Goal: Use online tool/utility: Use online tool/utility

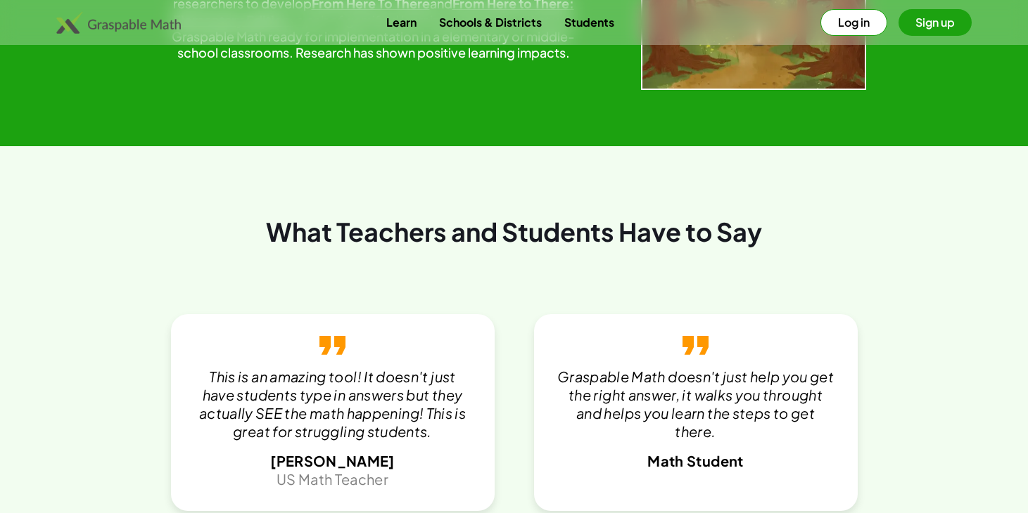
scroll to position [3079, 0]
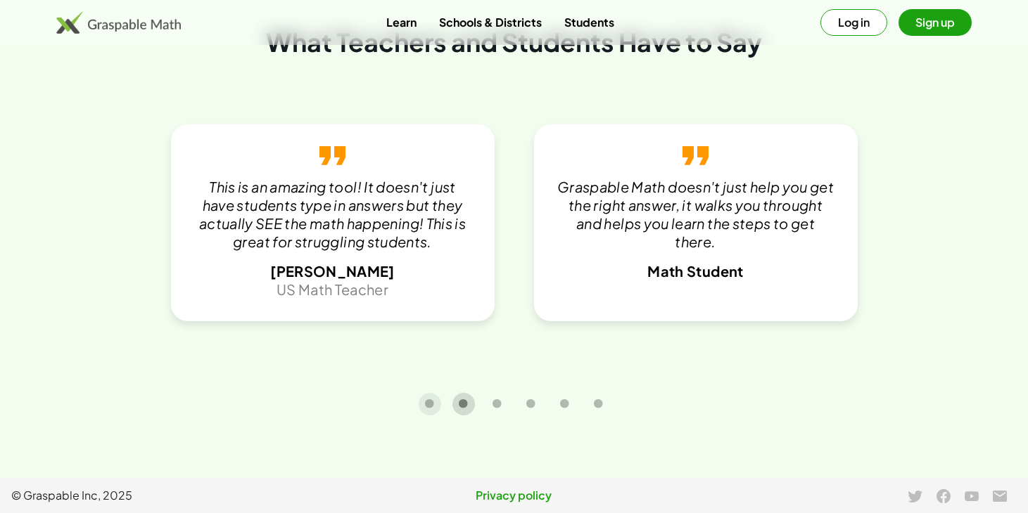
click at [459, 405] on icon "Carousel slide 2 of 6" at bounding box center [463, 404] width 11 height 11
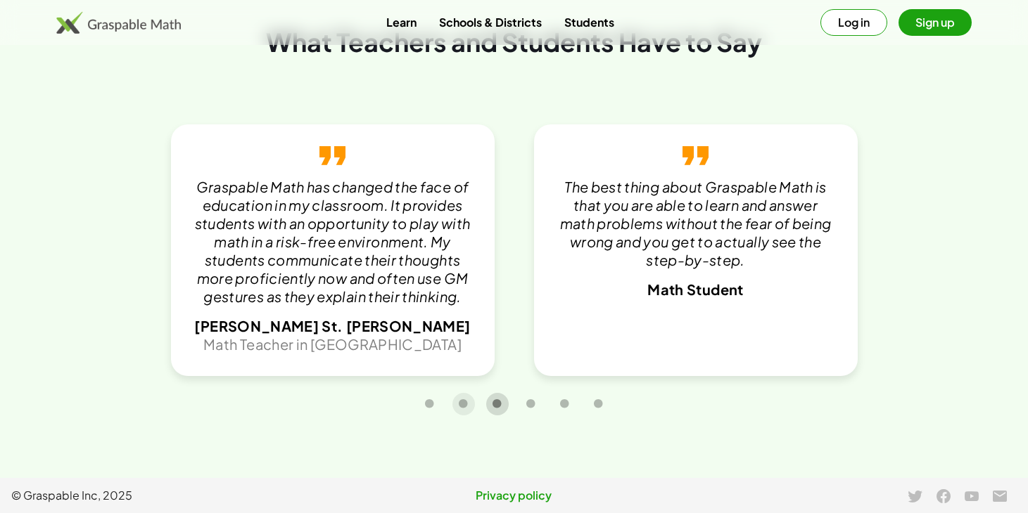
click at [494, 405] on icon "Carousel slide 3 of 6" at bounding box center [497, 404] width 11 height 11
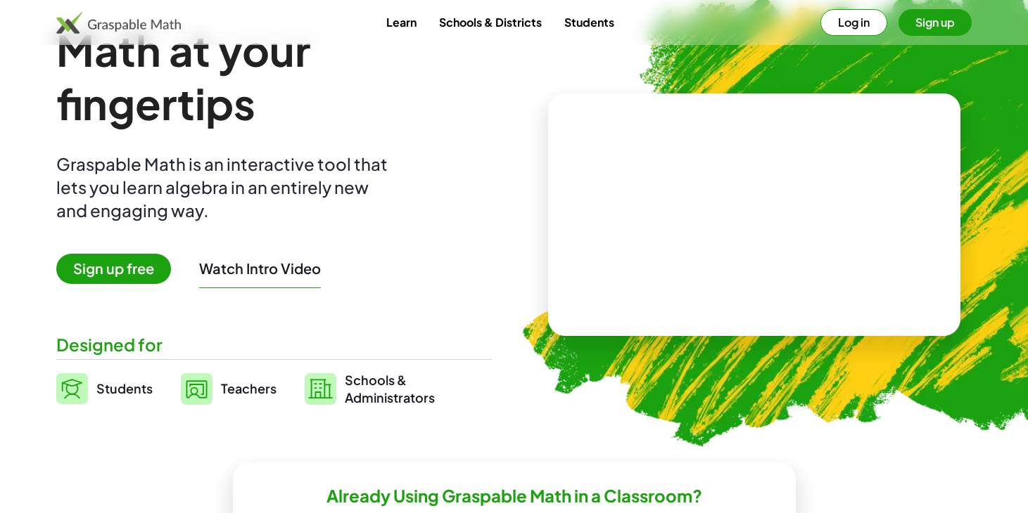
scroll to position [141, 0]
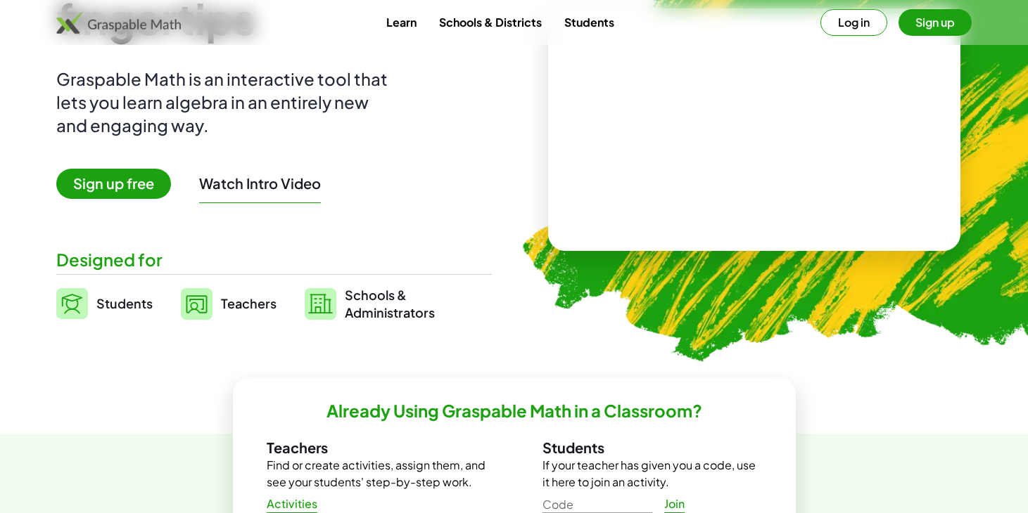
click at [116, 189] on span "Sign up free" at bounding box center [113, 184] width 115 height 30
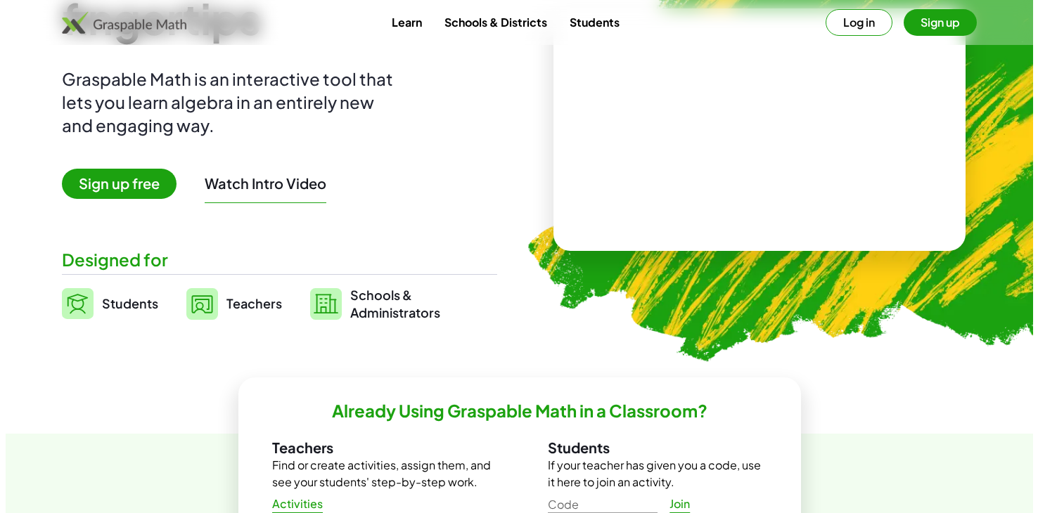
scroll to position [0, 0]
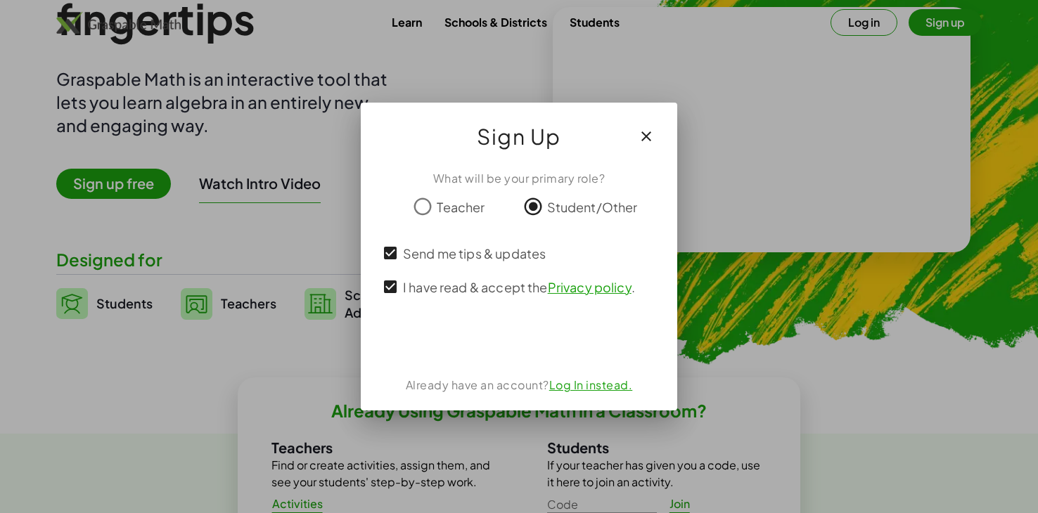
click at [651, 123] on button "button" at bounding box center [647, 137] width 34 height 34
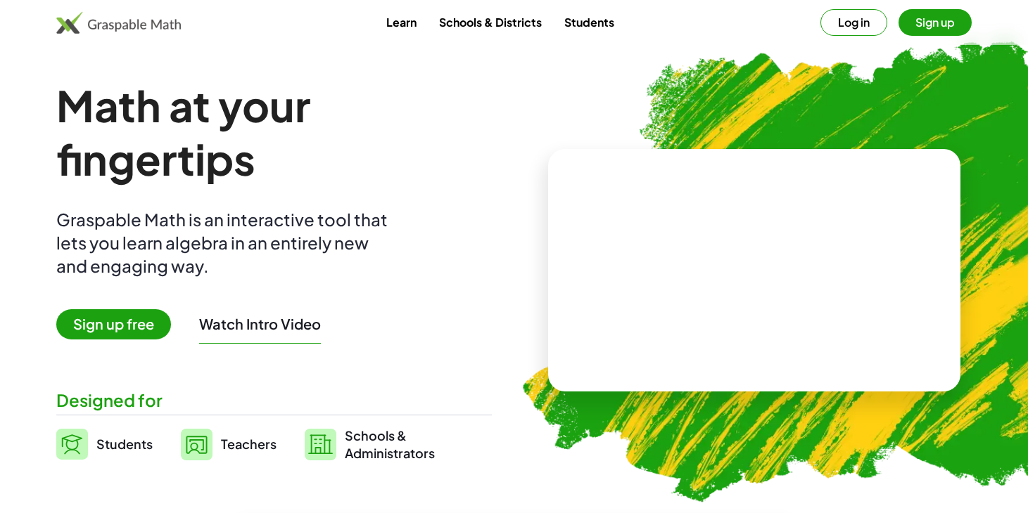
click at [603, 22] on link "Students" at bounding box center [589, 22] width 72 height 26
click at [589, 21] on link "Students" at bounding box center [589, 22] width 72 height 26
click at [588, 23] on link "Students" at bounding box center [589, 22] width 72 height 26
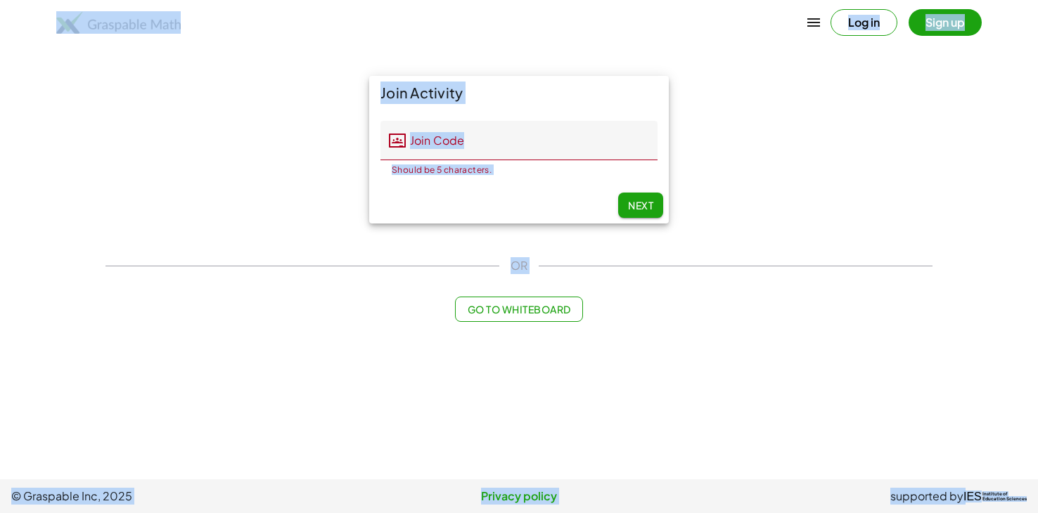
click at [588, 23] on div "Log in Sign up" at bounding box center [519, 23] width 1038 height 34
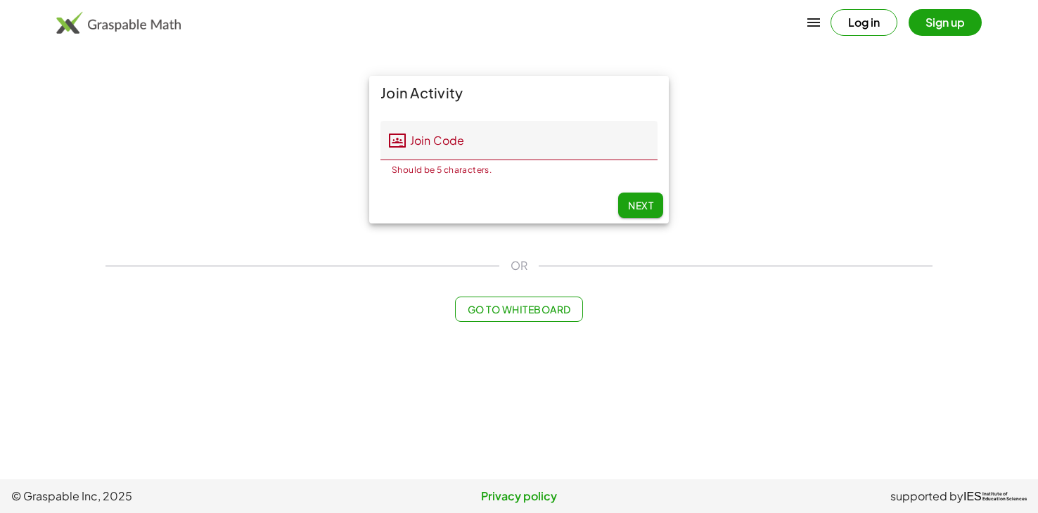
click at [623, 316] on div "Go to Whiteboard" at bounding box center [519, 309] width 827 height 25
drag, startPoint x: 624, startPoint y: 315, endPoint x: 625, endPoint y: 305, distance: 9.9
click at [625, 305] on div "Go to Whiteboard" at bounding box center [519, 309] width 827 height 25
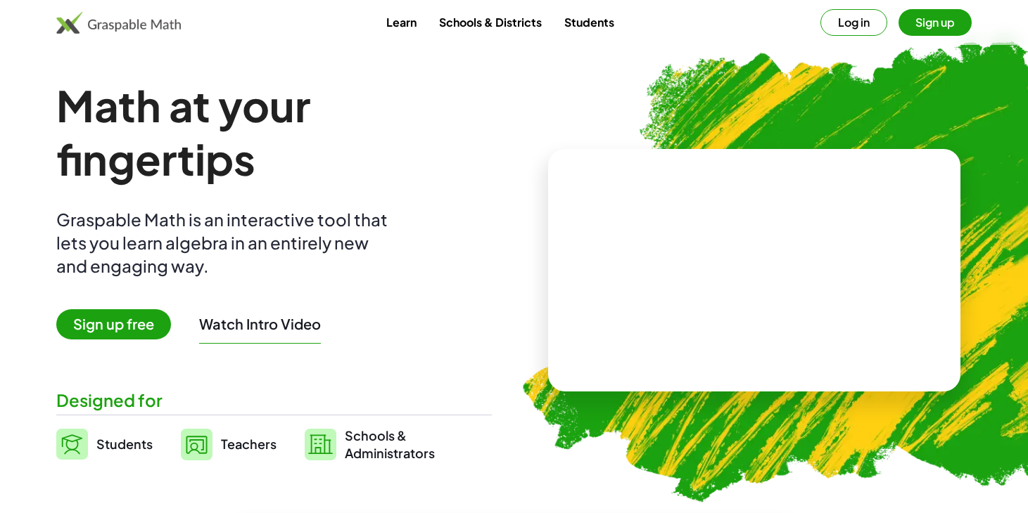
click at [100, 443] on span "Students" at bounding box center [124, 444] width 56 height 16
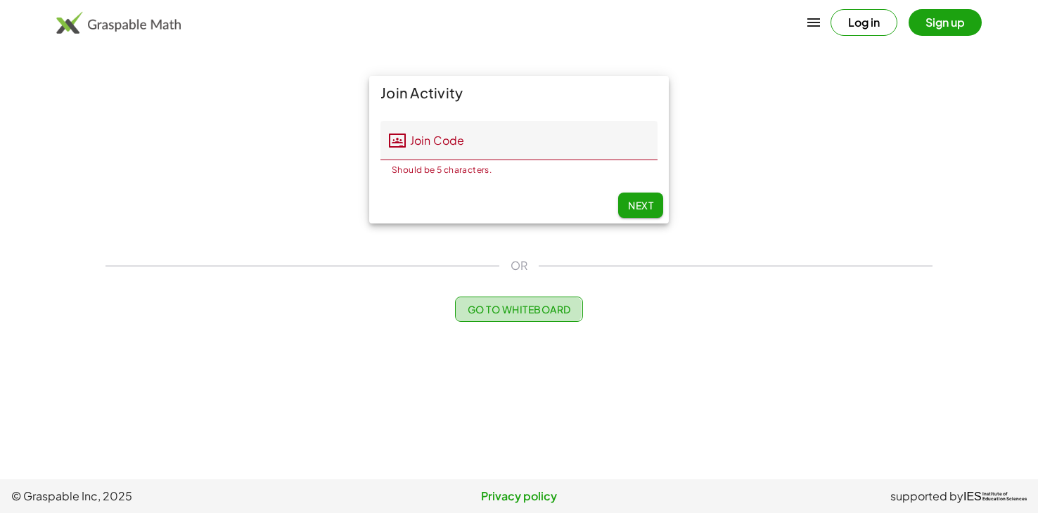
click at [543, 306] on span "Go to Whiteboard" at bounding box center [518, 309] width 103 height 13
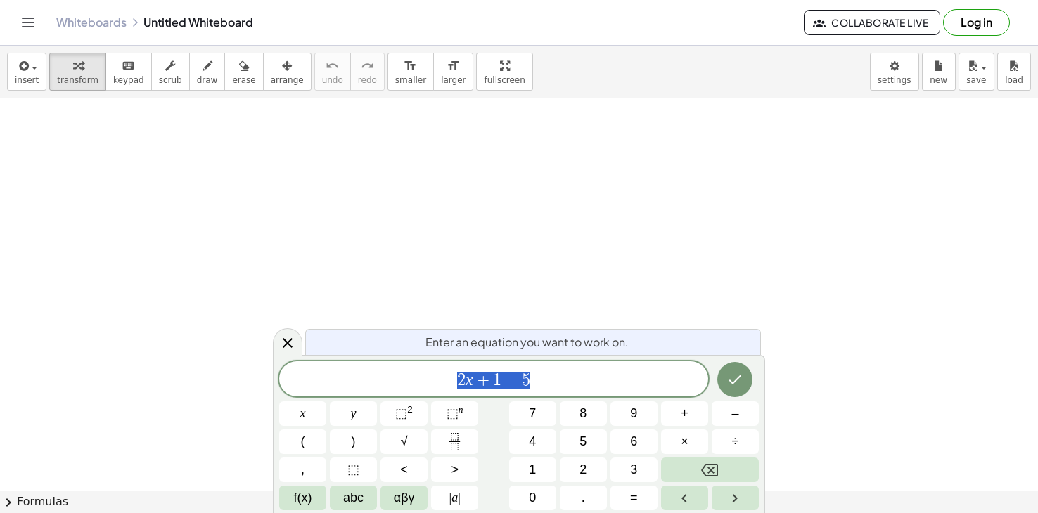
click at [555, 383] on span "2 x + 1 = 5" at bounding box center [493, 381] width 429 height 20
click at [683, 418] on span "+" at bounding box center [685, 413] width 8 height 19
click at [299, 407] on button "x" at bounding box center [302, 414] width 47 height 25
click at [676, 416] on button "+" at bounding box center [684, 414] width 47 height 25
click at [638, 464] on button "3" at bounding box center [634, 470] width 47 height 25
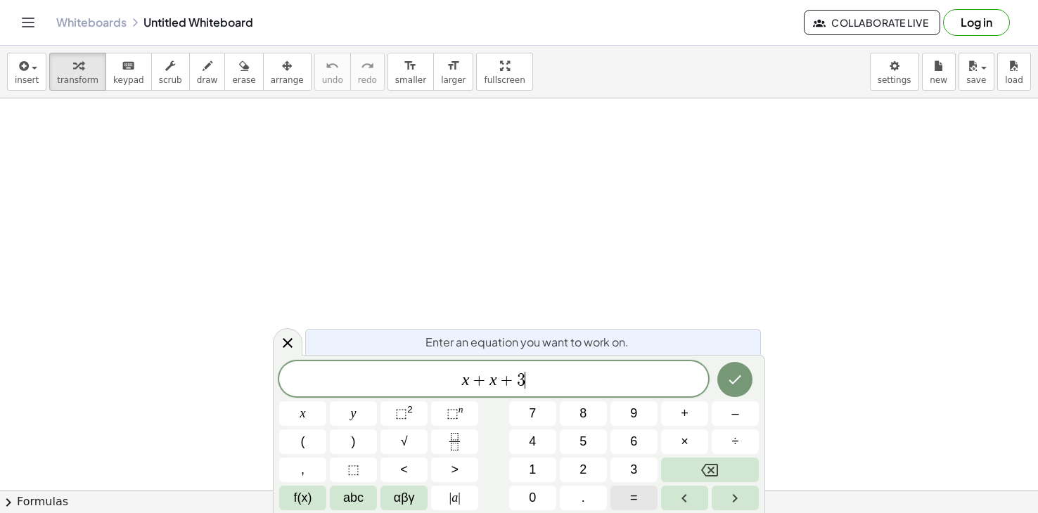
click at [625, 500] on button "=" at bounding box center [634, 498] width 47 height 25
click at [535, 464] on span "1" at bounding box center [532, 470] width 7 height 19
click at [540, 490] on button "0" at bounding box center [532, 498] width 47 height 25
click at [734, 396] on button "Done" at bounding box center [734, 379] width 35 height 35
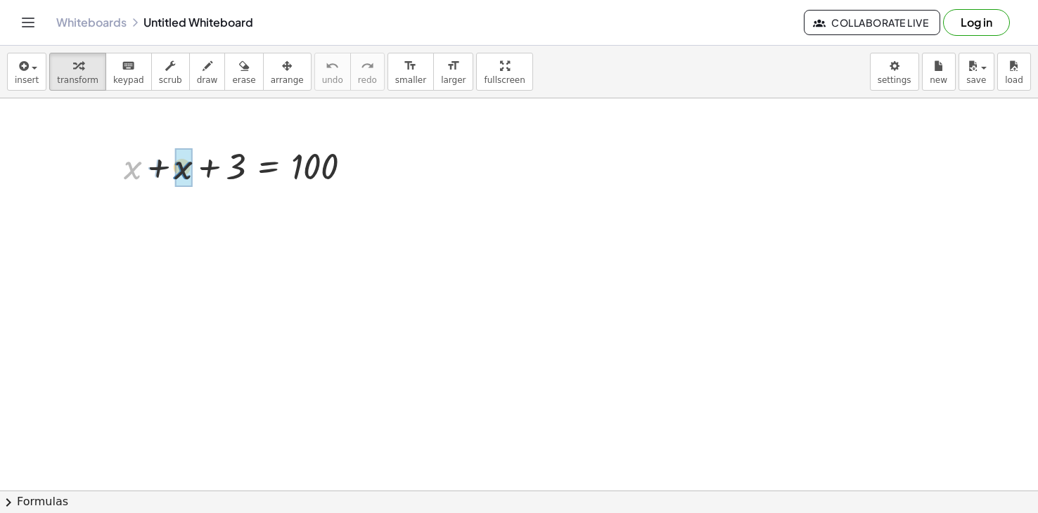
drag, startPoint x: 132, startPoint y: 171, endPoint x: 181, endPoint y: 171, distance: 49.2
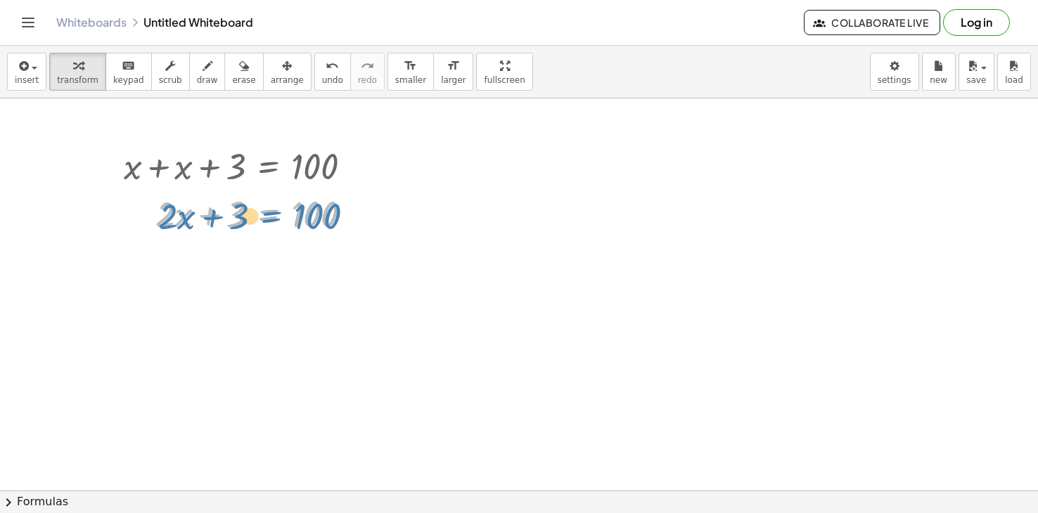
click at [268, 214] on div at bounding box center [243, 213] width 253 height 48
drag, startPoint x: 179, startPoint y: 217, endPoint x: 313, endPoint y: 224, distance: 134.6
click at [313, 224] on div at bounding box center [243, 213] width 253 height 48
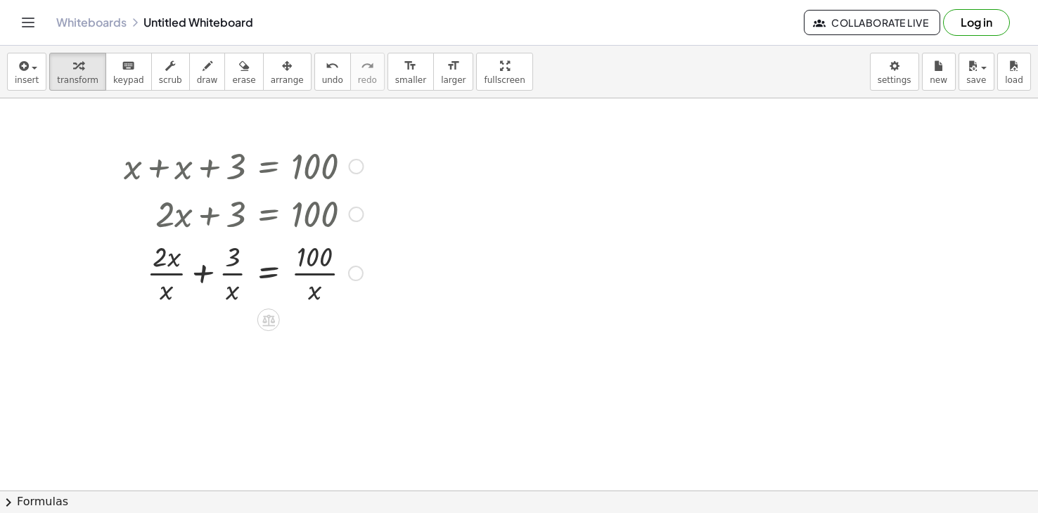
click at [359, 271] on div at bounding box center [355, 273] width 15 height 15
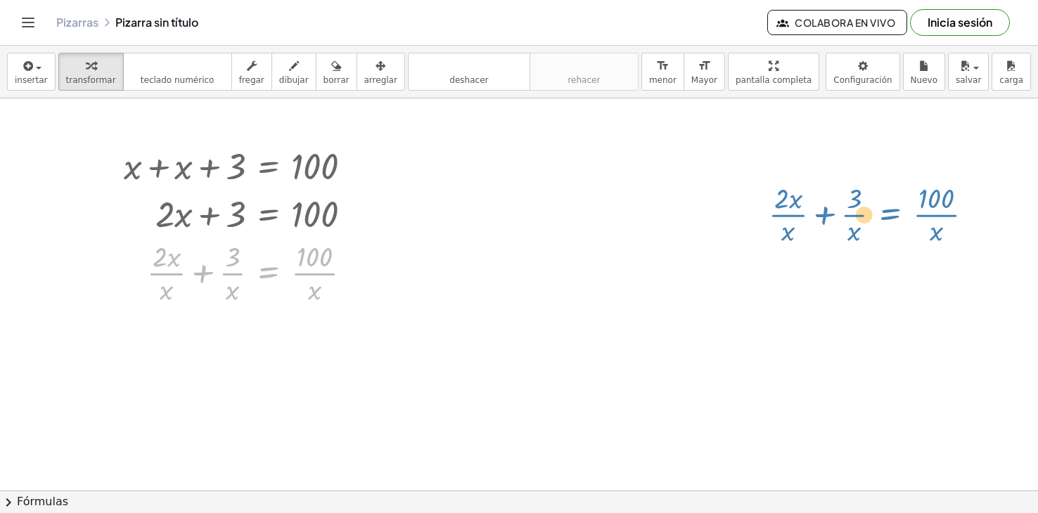
drag, startPoint x: 272, startPoint y: 270, endPoint x: 888, endPoint y: 213, distance: 618.1
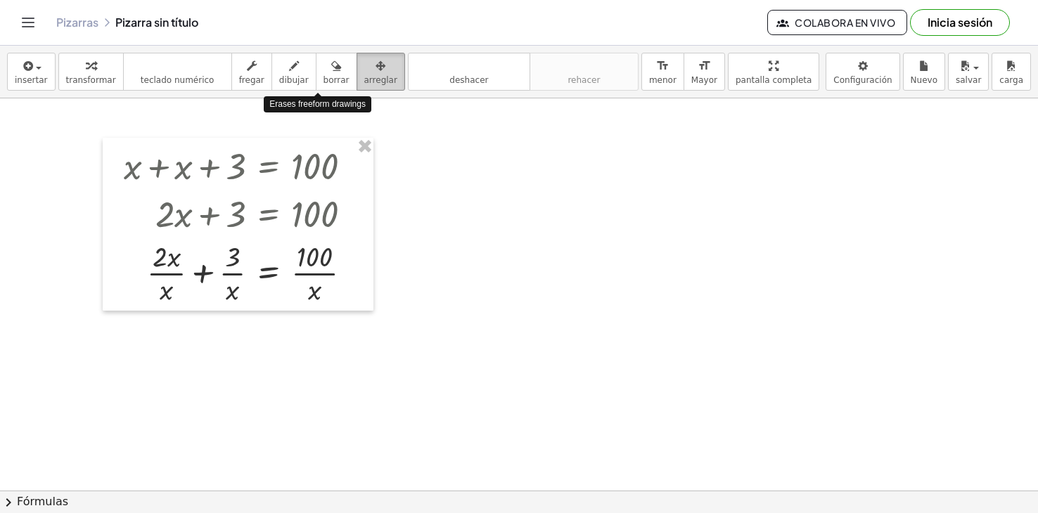
drag, startPoint x: 338, startPoint y: 65, endPoint x: 337, endPoint y: 75, distance: 9.2
click at [328, 70] on div "transformar teclado teclado numérico fregar dibujar borrar arreglar" at bounding box center [231, 72] width 347 height 38
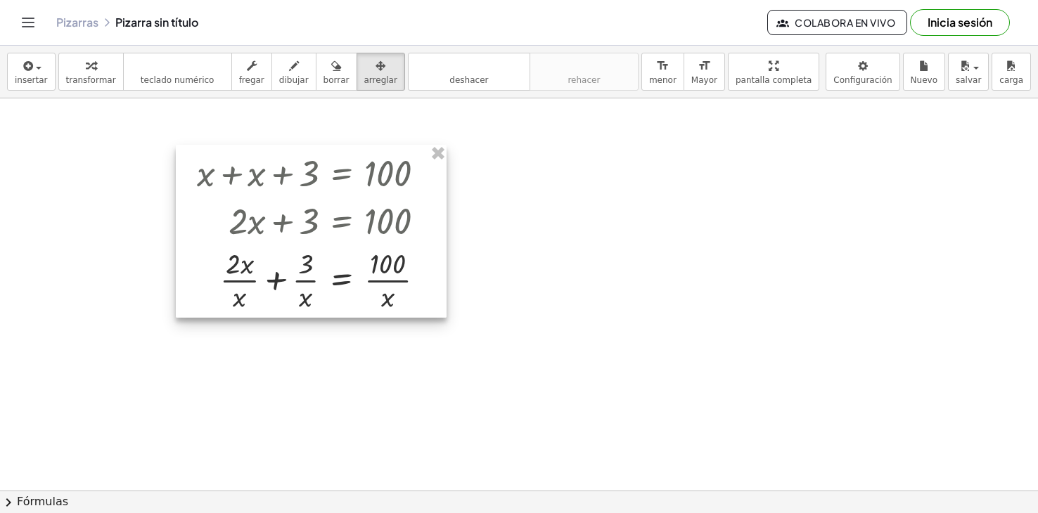
drag, startPoint x: 153, startPoint y: 281, endPoint x: 192, endPoint y: 283, distance: 39.4
click at [192, 283] on div at bounding box center [311, 231] width 271 height 173
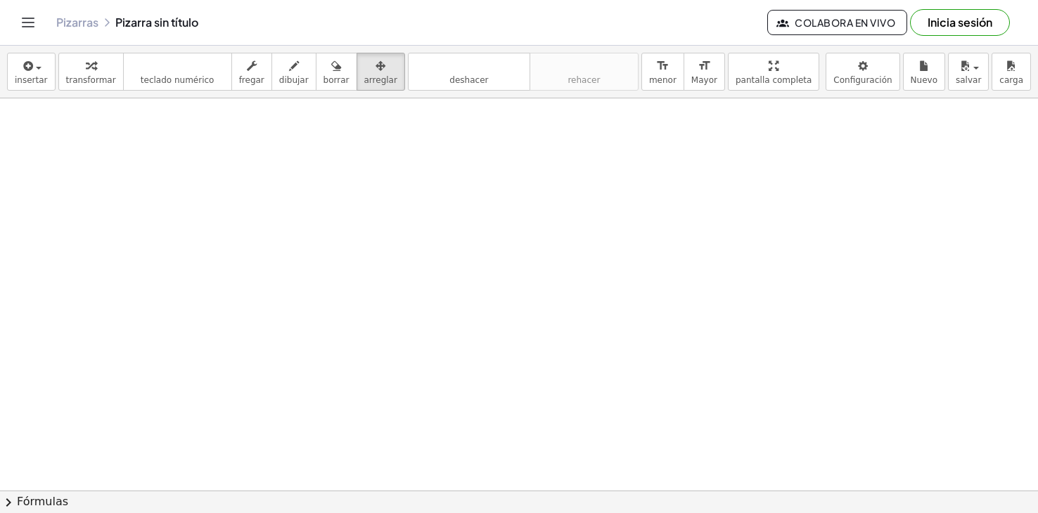
click at [271, 82] on button "dibujar" at bounding box center [293, 72] width 45 height 38
click at [289, 58] on icon "button" at bounding box center [294, 66] width 10 height 17
click at [87, 69] on icon "button" at bounding box center [91, 66] width 10 height 17
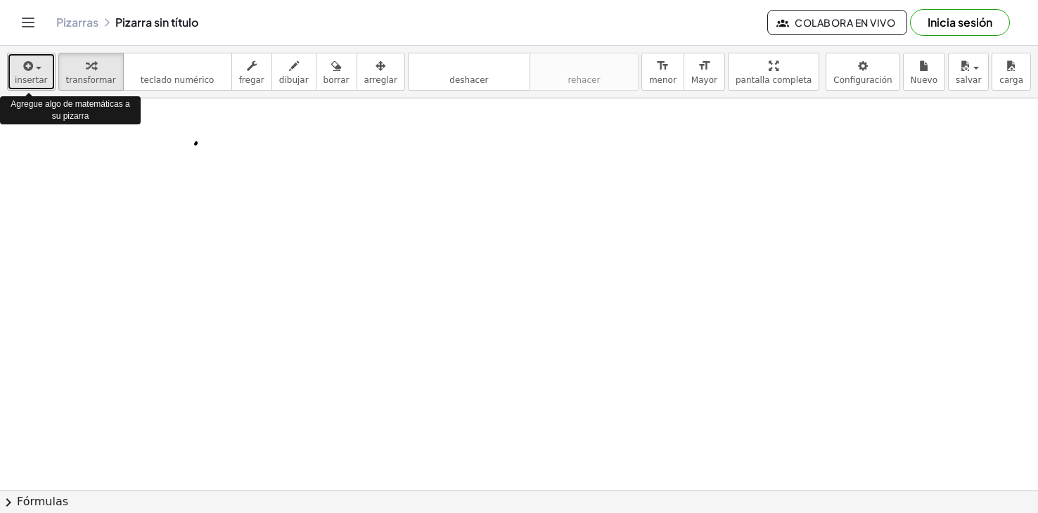
click at [47, 69] on button "insertar" at bounding box center [31, 72] width 49 height 38
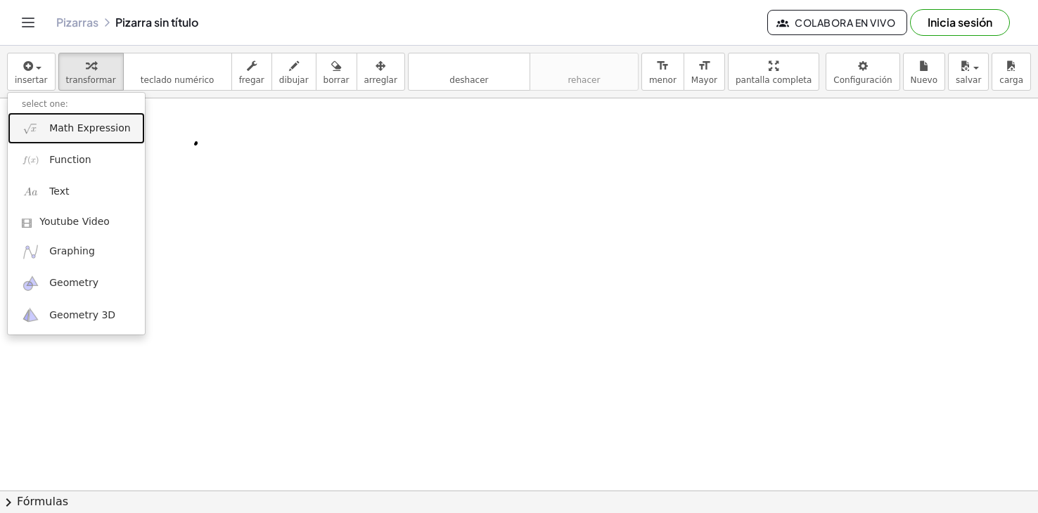
click at [94, 133] on span "Math Expression" at bounding box center [89, 129] width 81 height 14
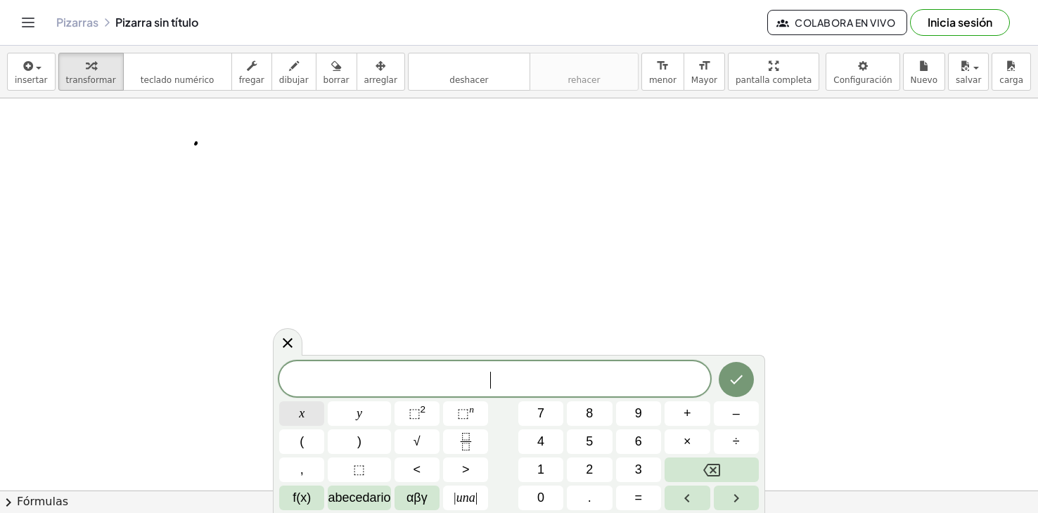
click at [282, 405] on button "x" at bounding box center [301, 414] width 45 height 25
click at [690, 411] on span "+" at bounding box center [688, 413] width 8 height 19
click at [675, 421] on button "+" at bounding box center [687, 414] width 45 height 25
click at [641, 474] on span "3" at bounding box center [638, 470] width 7 height 19
click at [633, 490] on button "=" at bounding box center [638, 498] width 45 height 25
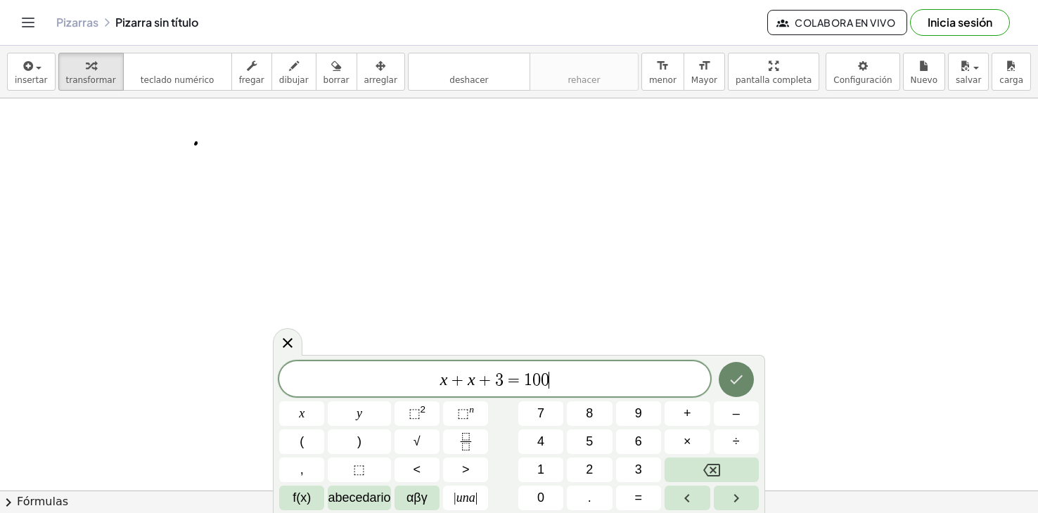
click at [741, 393] on button "Hecho" at bounding box center [736, 379] width 35 height 35
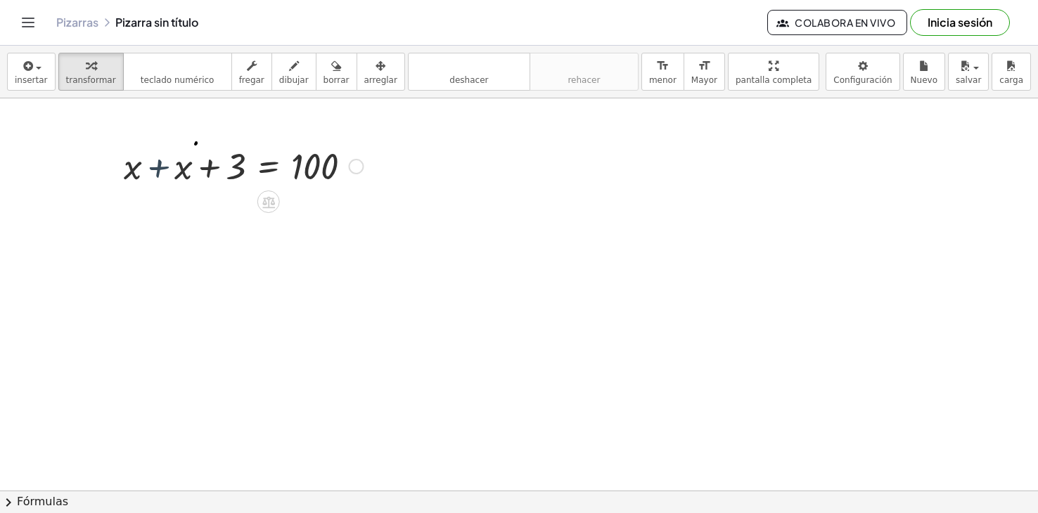
click at [148, 174] on div at bounding box center [243, 165] width 253 height 48
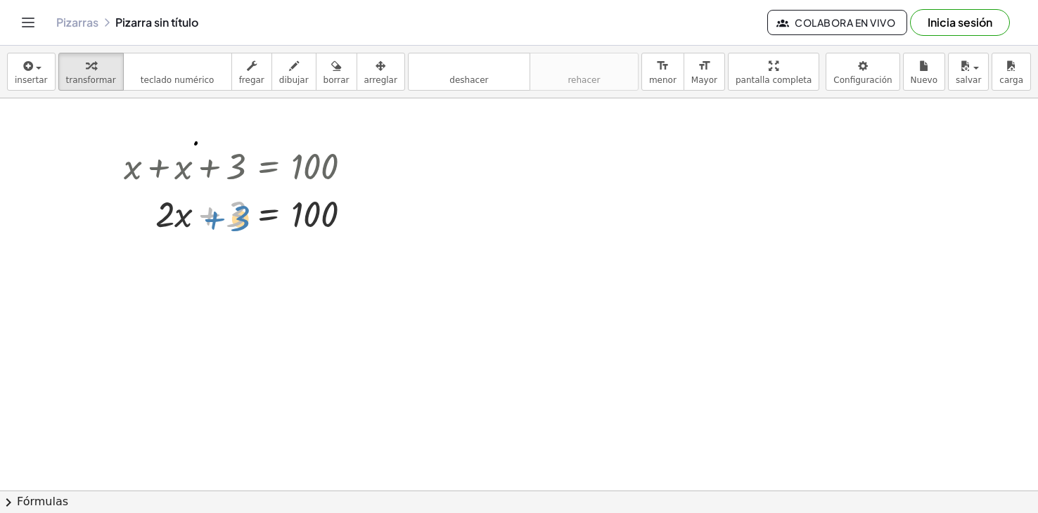
drag, startPoint x: 229, startPoint y: 220, endPoint x: 234, endPoint y: 227, distance: 9.0
click at [231, 224] on div at bounding box center [243, 213] width 253 height 48
drag, startPoint x: 266, startPoint y: 214, endPoint x: 286, endPoint y: 221, distance: 21.6
click at [286, 221] on div at bounding box center [243, 213] width 253 height 48
drag, startPoint x: 238, startPoint y: 215, endPoint x: 373, endPoint y: 225, distance: 135.4
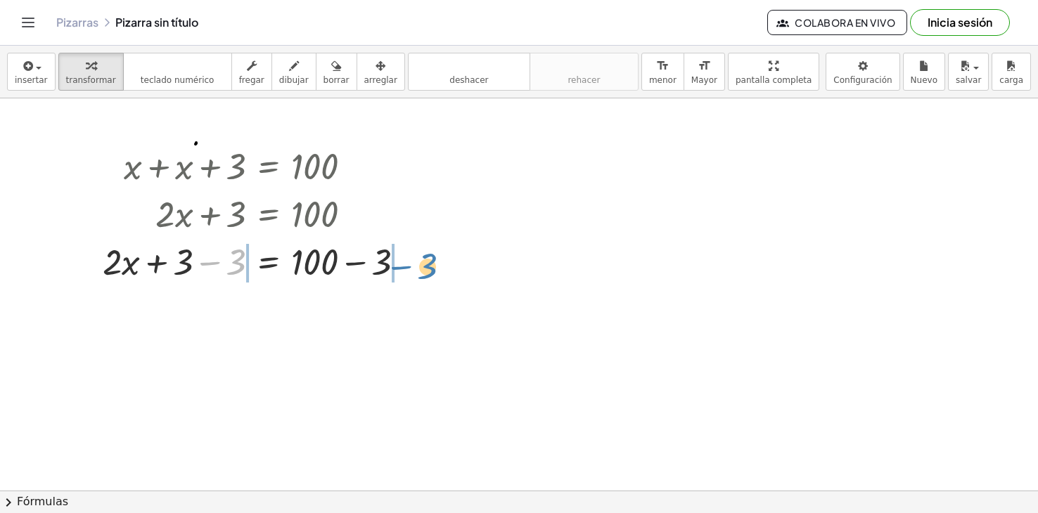
drag, startPoint x: 224, startPoint y: 261, endPoint x: 413, endPoint y: 264, distance: 189.2
click at [413, 264] on div at bounding box center [260, 261] width 328 height 48
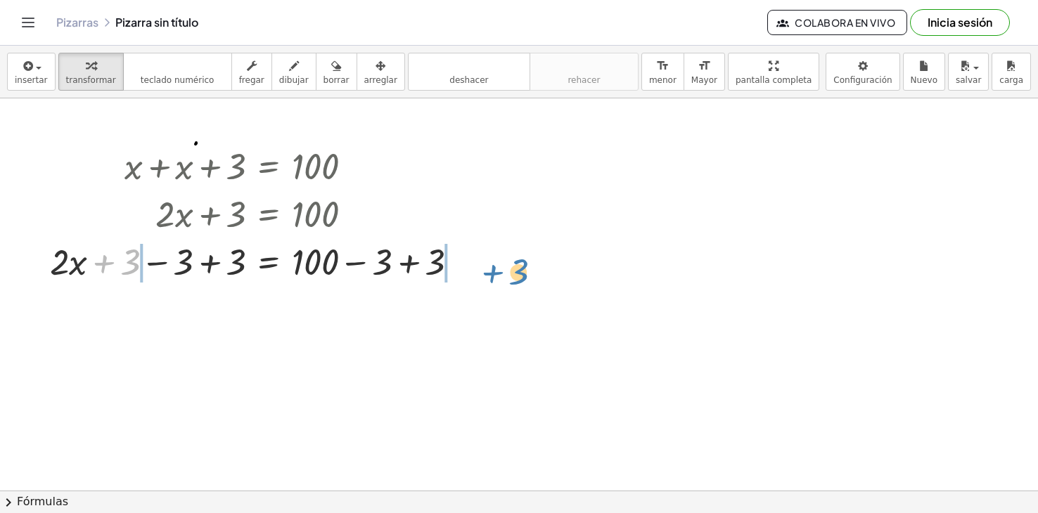
drag, startPoint x: 133, startPoint y: 262, endPoint x: 488, endPoint y: 269, distance: 355.3
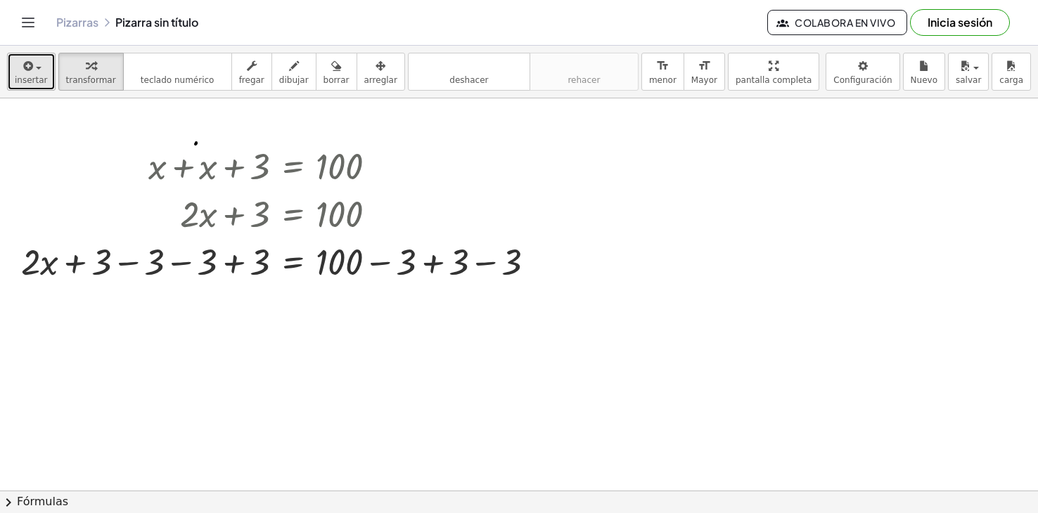
click at [34, 84] on span "insertar" at bounding box center [31, 80] width 33 height 10
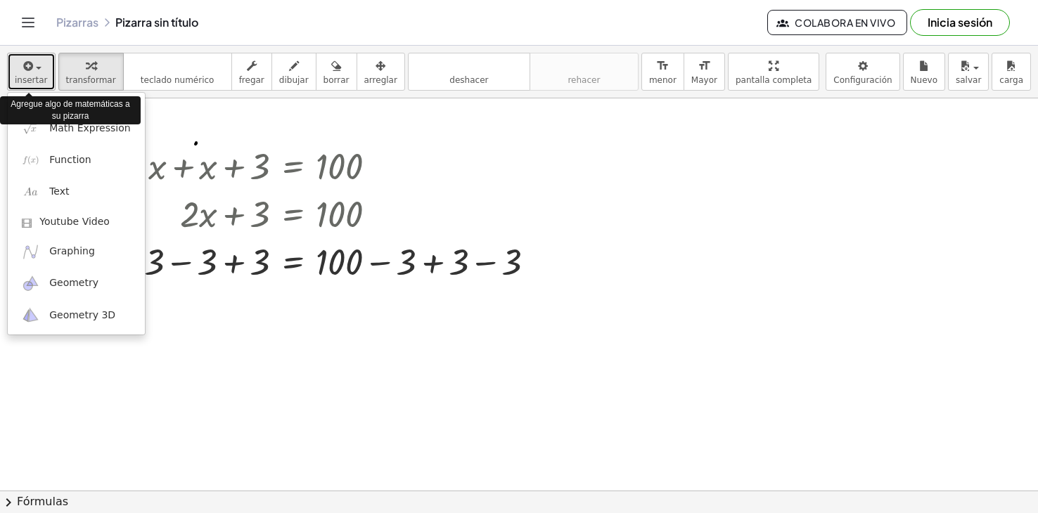
click at [34, 84] on span "insertar" at bounding box center [31, 80] width 33 height 10
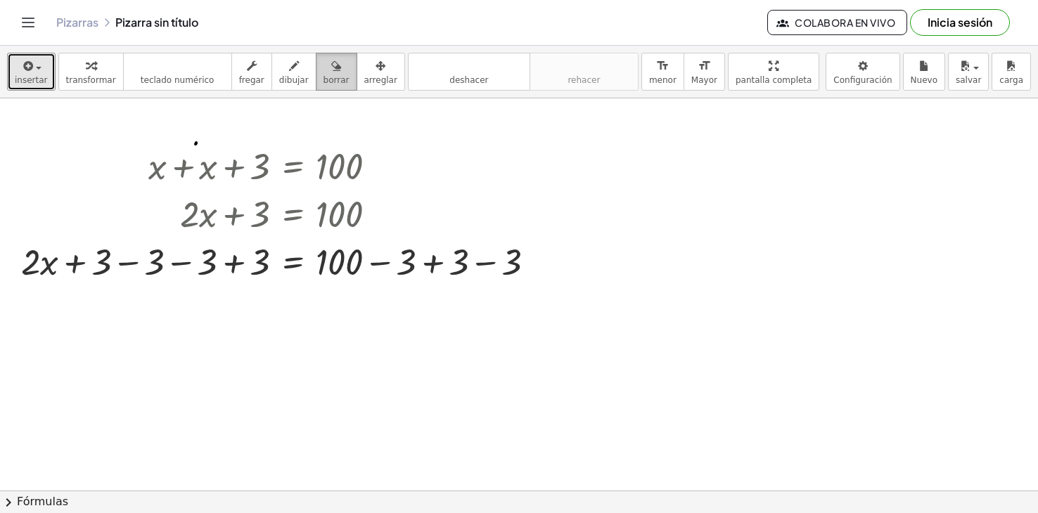
click at [324, 77] on span "borrar" at bounding box center [337, 80] width 26 height 10
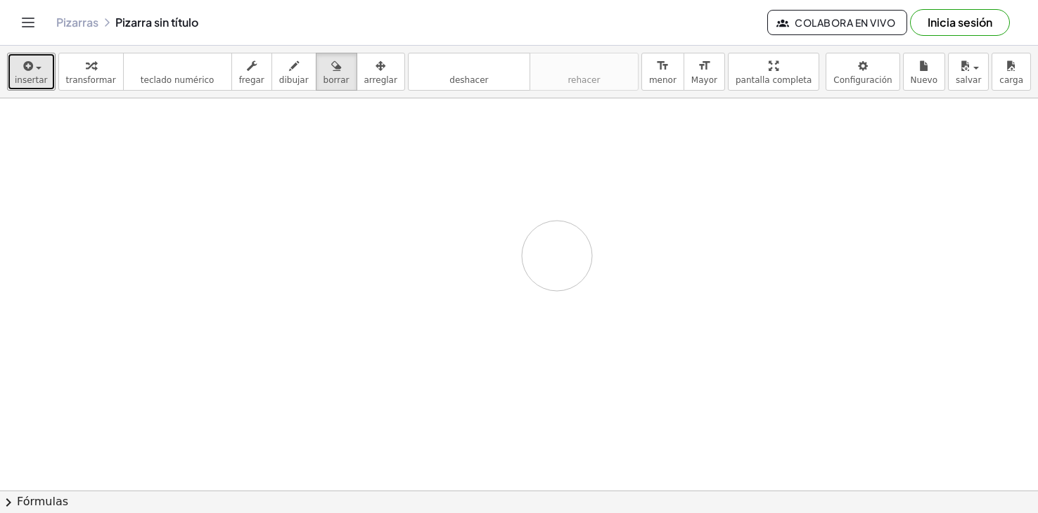
drag, startPoint x: 134, startPoint y: 148, endPoint x: 136, endPoint y: 126, distance: 22.7
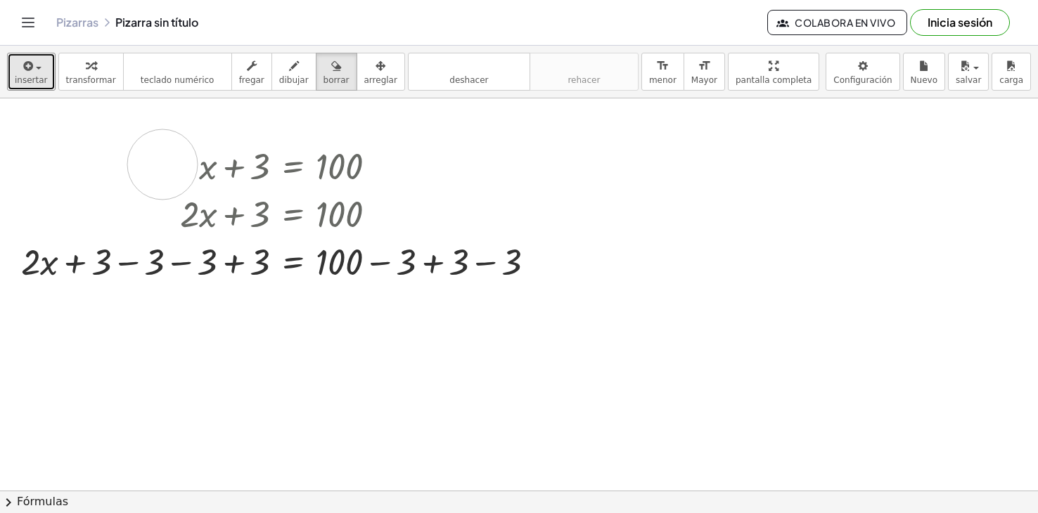
click at [329, 69] on div "button" at bounding box center [337, 65] width 26 height 17
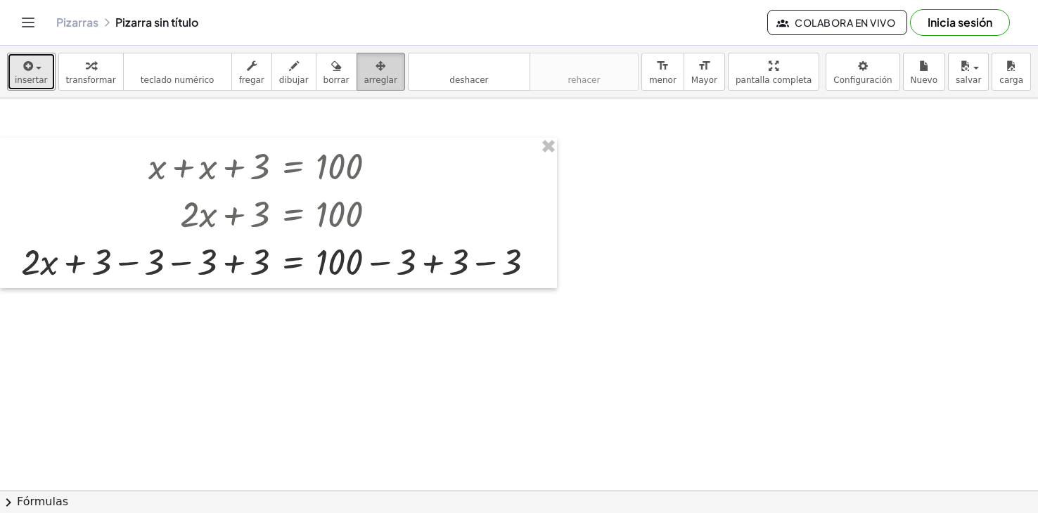
click at [376, 68] on icon "button" at bounding box center [381, 66] width 10 height 17
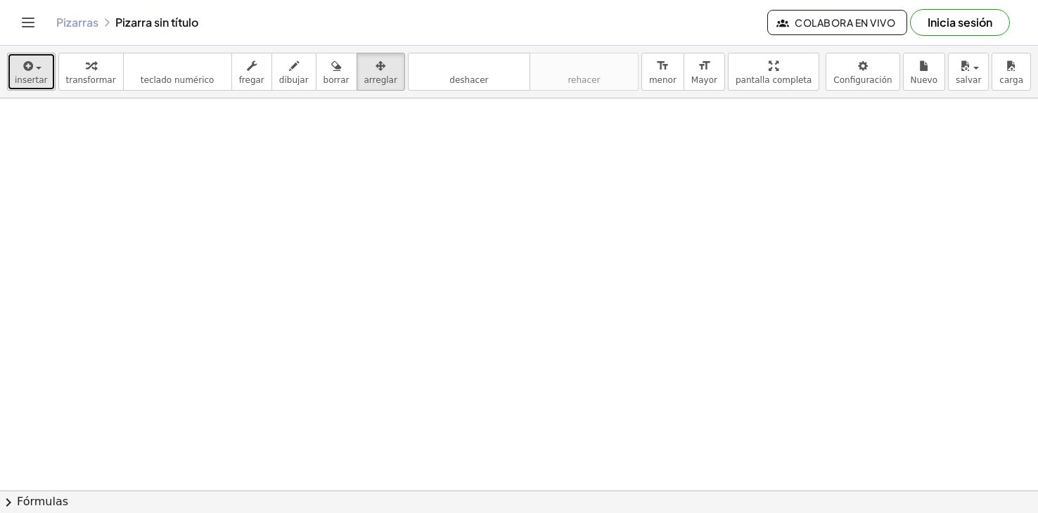
click at [25, 72] on icon "button" at bounding box center [27, 66] width 13 height 17
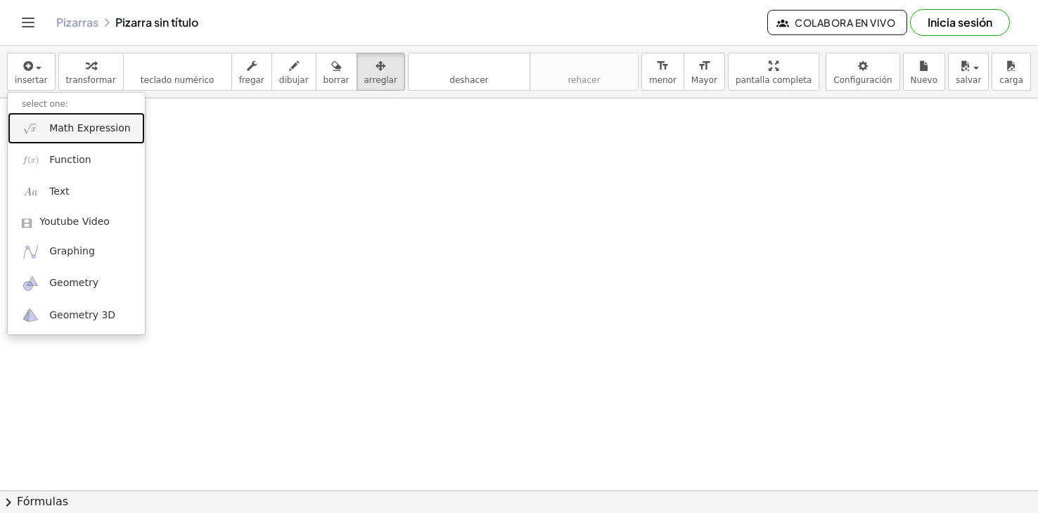
click at [53, 132] on span "Math Expression" at bounding box center [89, 129] width 81 height 14
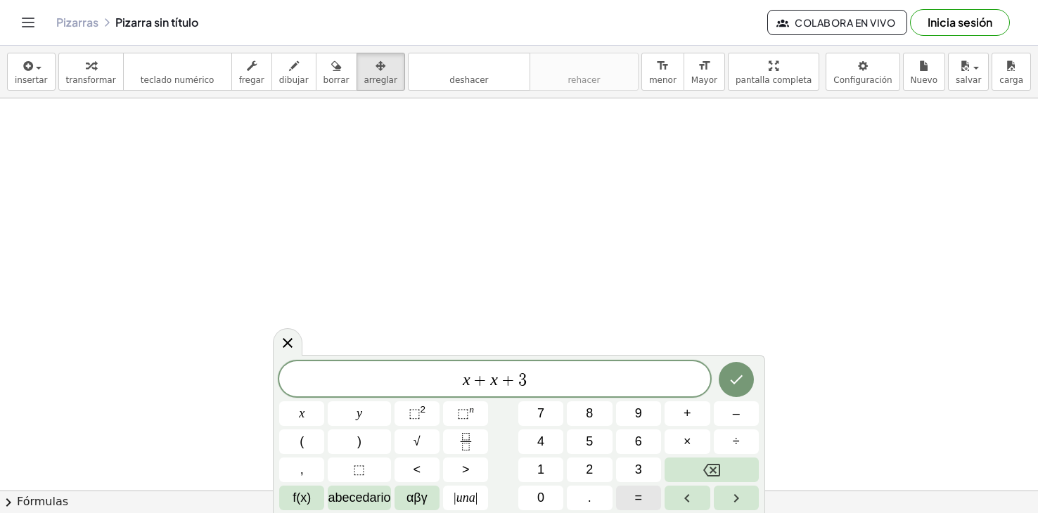
click at [630, 502] on button "=" at bounding box center [638, 498] width 45 height 25
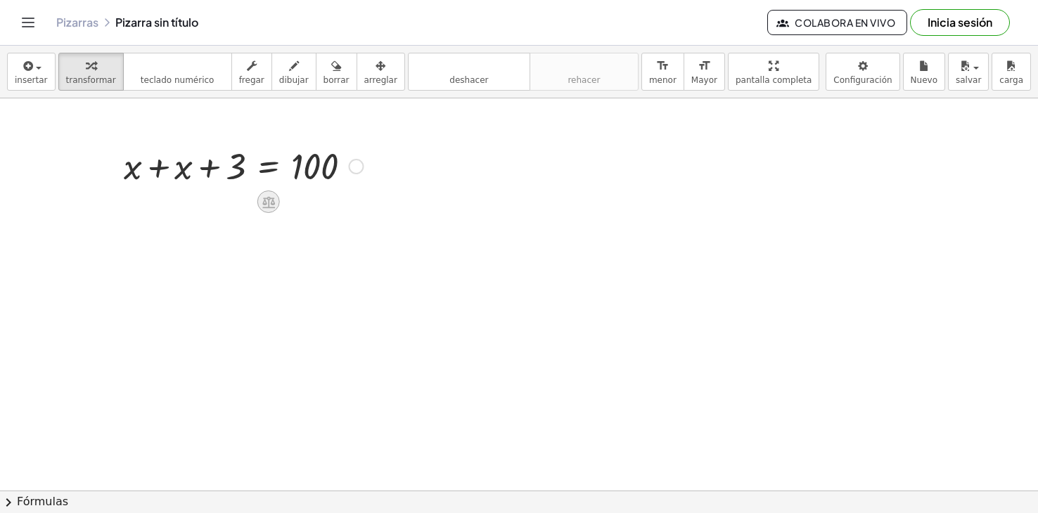
click at [272, 199] on icon at bounding box center [268, 202] width 13 height 12
click at [271, 203] on span "×" at bounding box center [268, 202] width 8 height 20
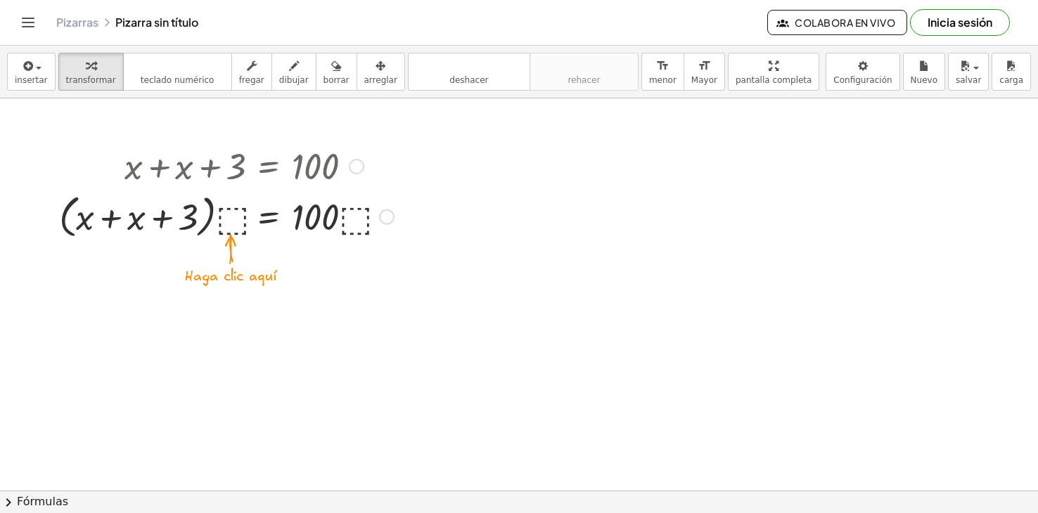
click at [229, 220] on div at bounding box center [226, 215] width 349 height 53
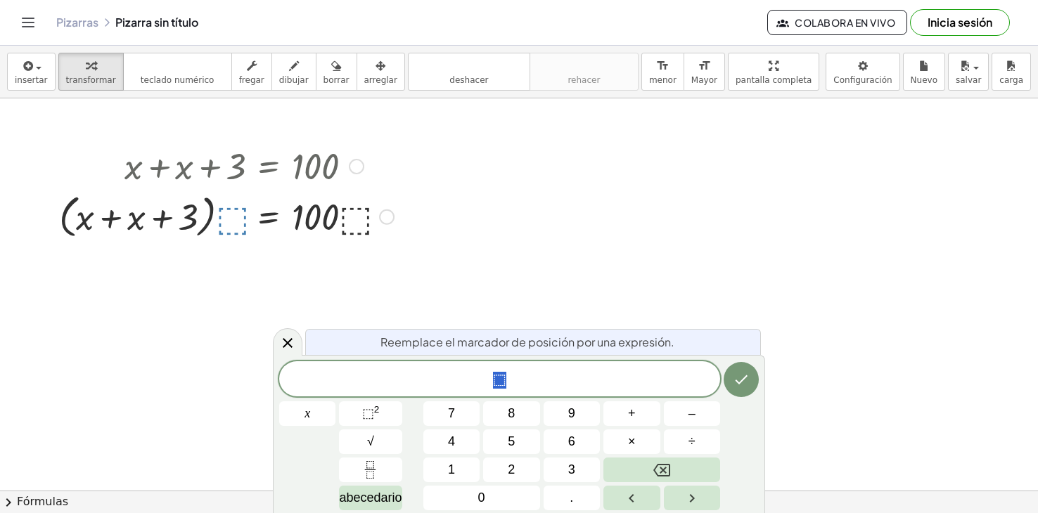
click at [207, 245] on div "+ x + x + 3 = 100 + x + x + 3 = 100 · ( ) · ⬚ · · ⬚" at bounding box center [221, 192] width 366 height 108
click at [739, 382] on icon "Hecho" at bounding box center [741, 379] width 17 height 17
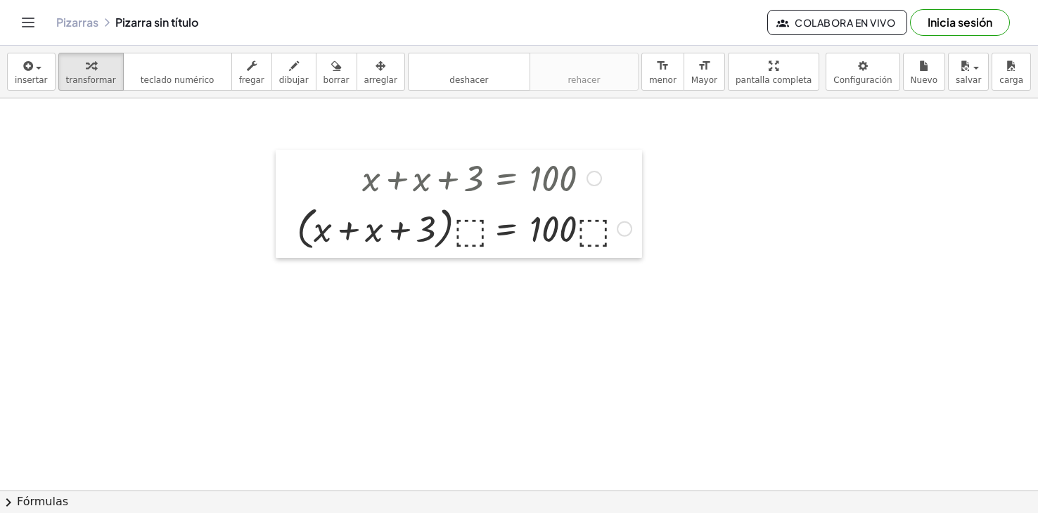
drag, startPoint x: 260, startPoint y: 231, endPoint x: 340, endPoint y: 250, distance: 82.4
click at [297, 245] on div at bounding box center [286, 204] width 21 height 108
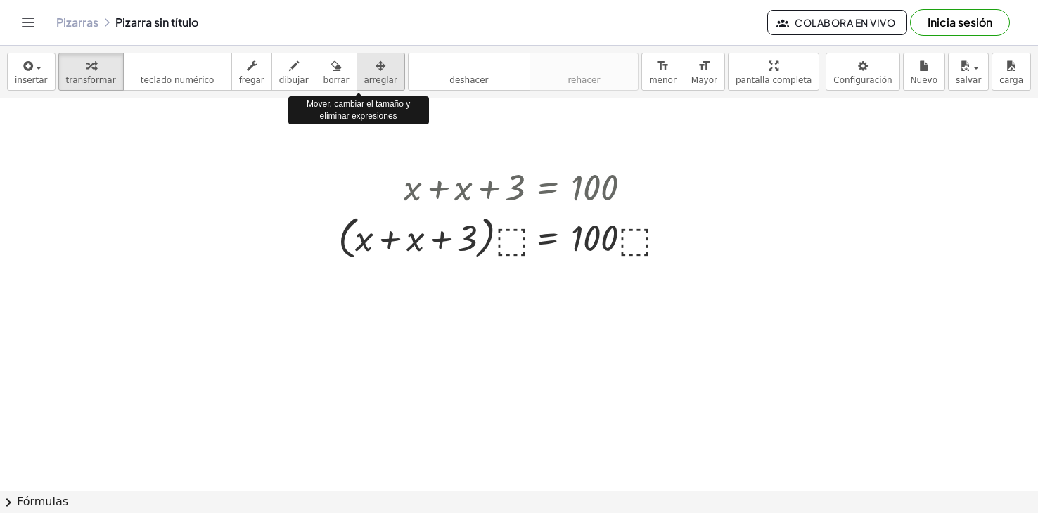
click at [364, 75] on span "arreglar" at bounding box center [380, 80] width 33 height 10
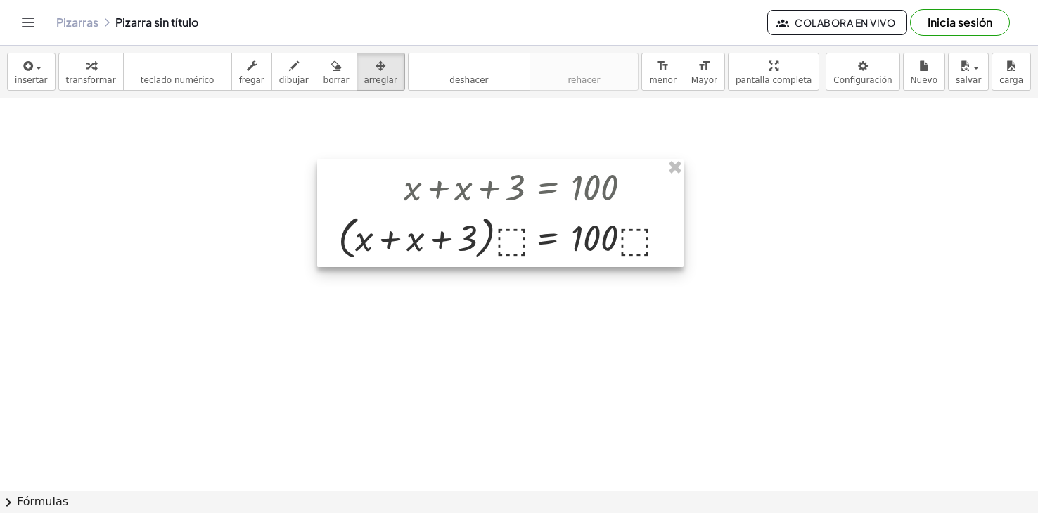
drag, startPoint x: 677, startPoint y: 167, endPoint x: 442, endPoint y: 164, distance: 235.6
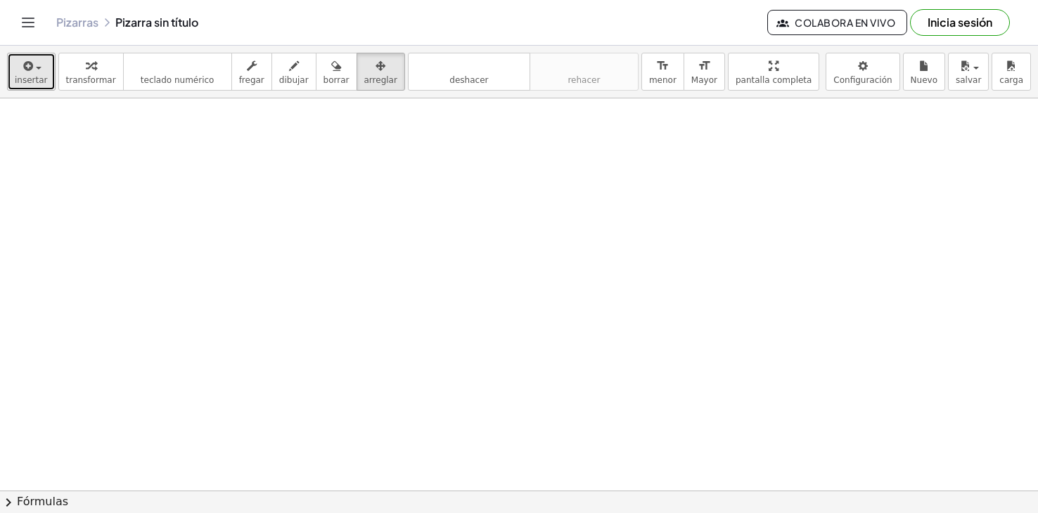
click at [30, 76] on span "insertar" at bounding box center [31, 80] width 33 height 10
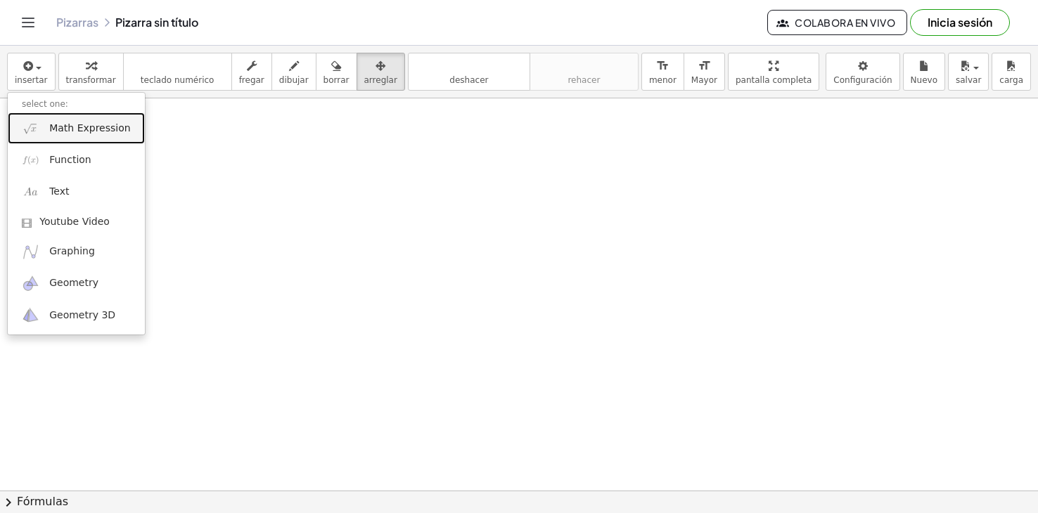
click at [63, 127] on span "Math Expression" at bounding box center [89, 129] width 81 height 14
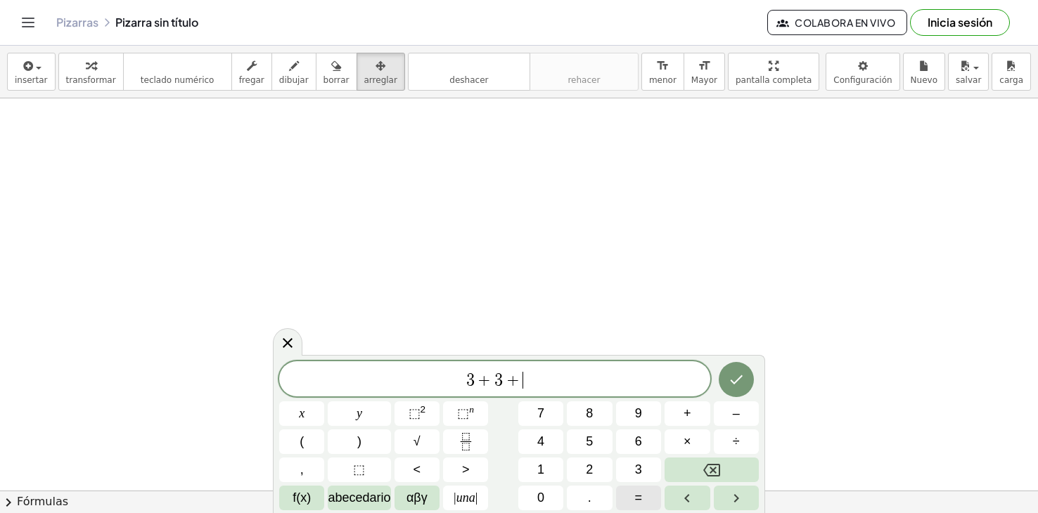
click at [646, 506] on button "=" at bounding box center [638, 498] width 45 height 25
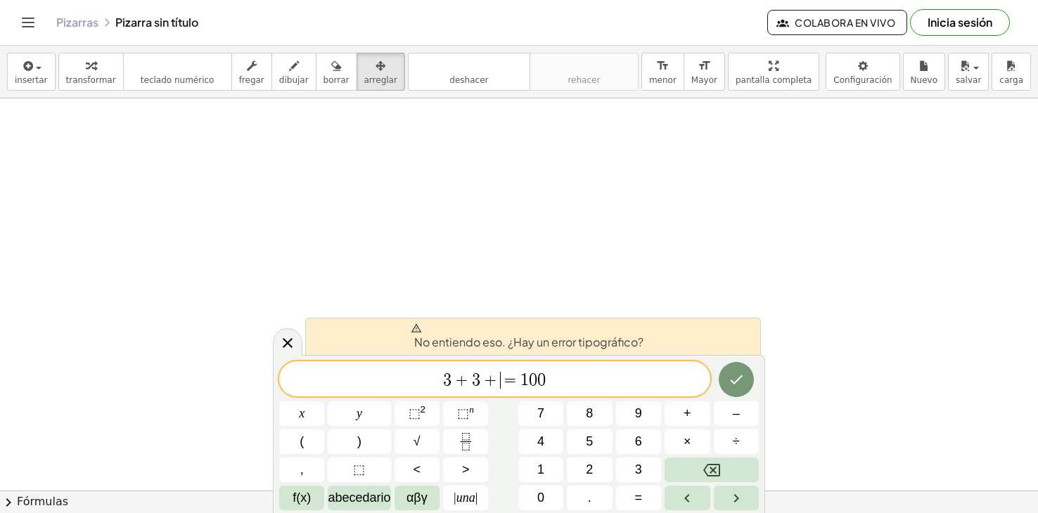
click at [498, 385] on span "+" at bounding box center [490, 380] width 20 height 17
click at [454, 385] on span "+" at bounding box center [462, 380] width 20 height 17
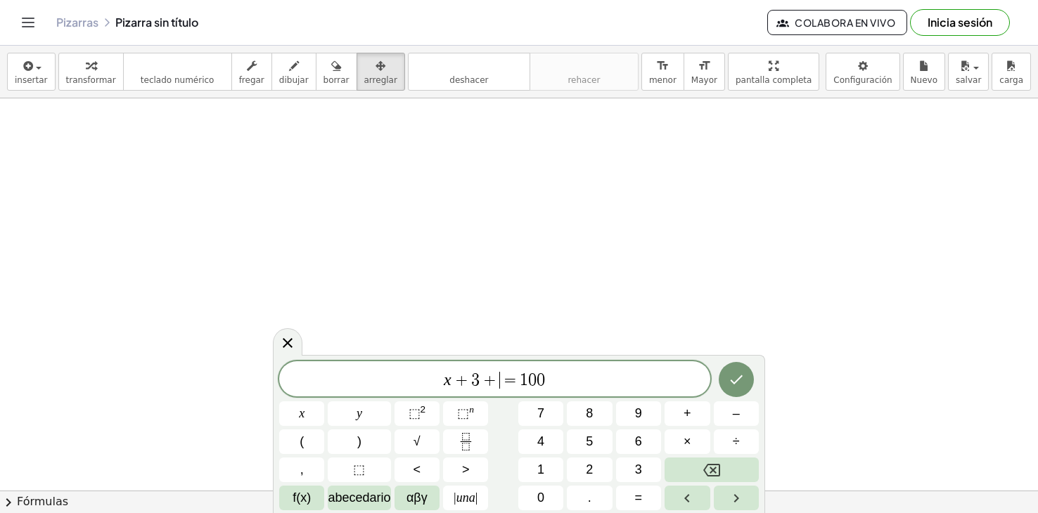
click at [502, 390] on span "x + 3 + ​ = 1 0 0" at bounding box center [494, 381] width 431 height 20
drag, startPoint x: 443, startPoint y: 383, endPoint x: 430, endPoint y: 380, distance: 13.8
click at [442, 383] on span "​ x + 3 = 1 0 0" at bounding box center [494, 381] width 431 height 20
click at [741, 385] on icon "Hecho" at bounding box center [736, 379] width 17 height 17
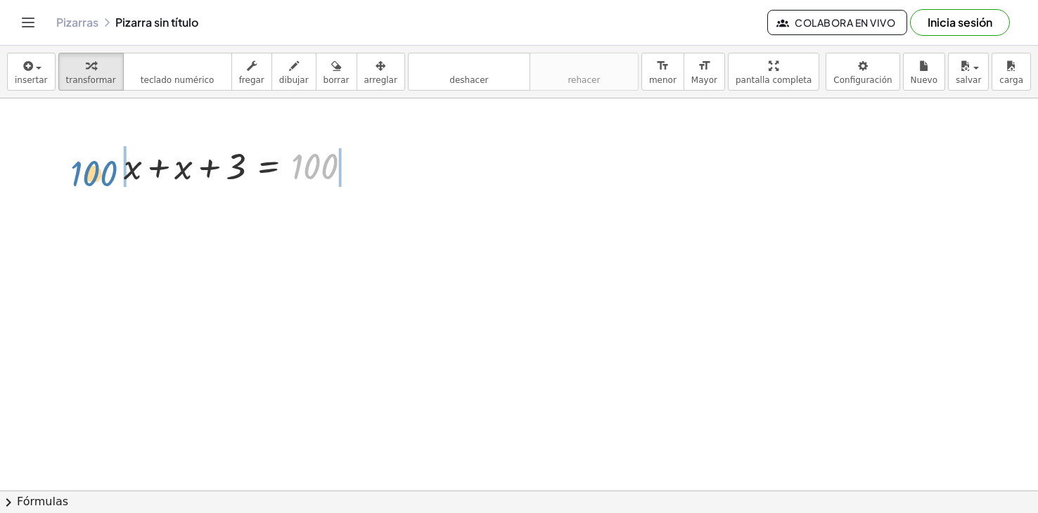
drag, startPoint x: 315, startPoint y: 168, endPoint x: 93, endPoint y: 175, distance: 222.4
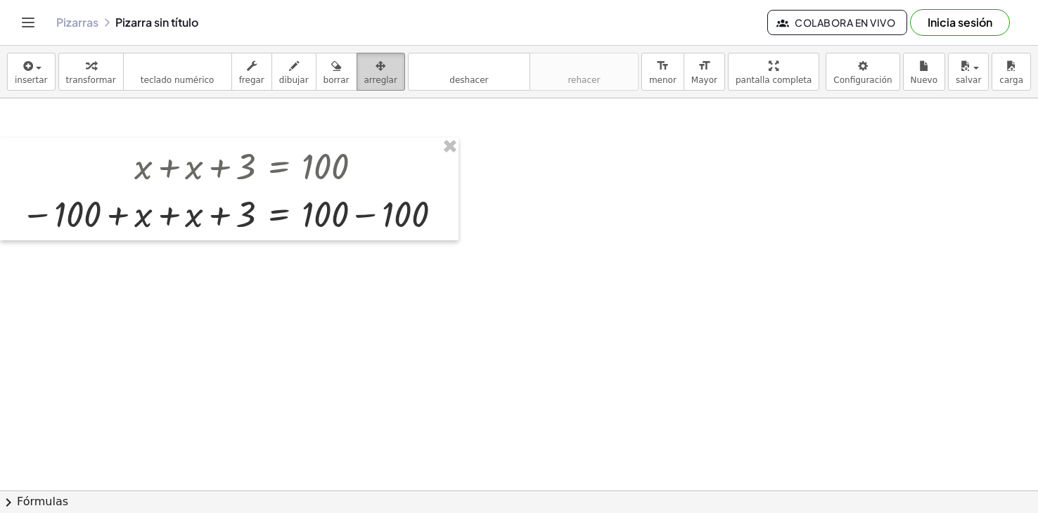
click at [364, 80] on span "arreglar" at bounding box center [380, 80] width 33 height 10
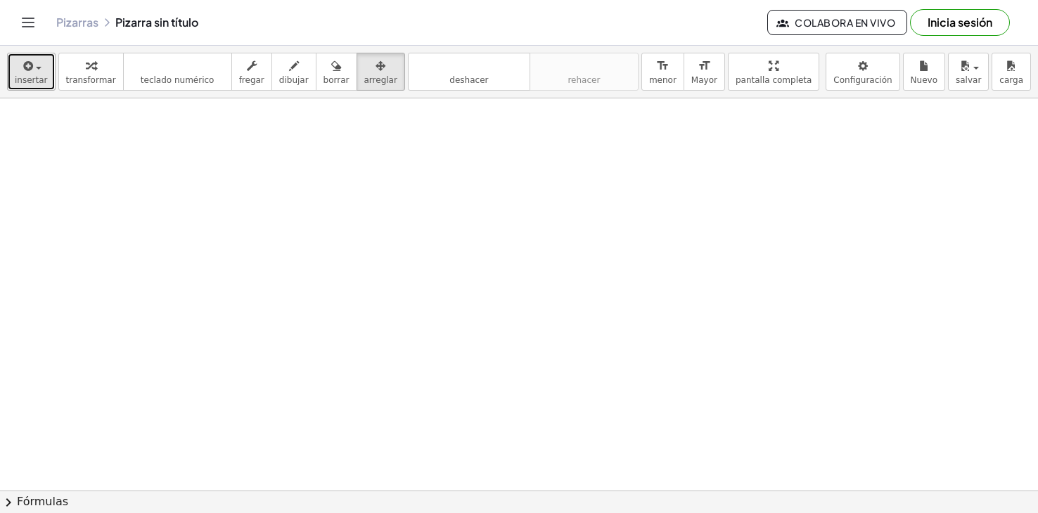
click at [32, 73] on div "button" at bounding box center [31, 65] width 33 height 17
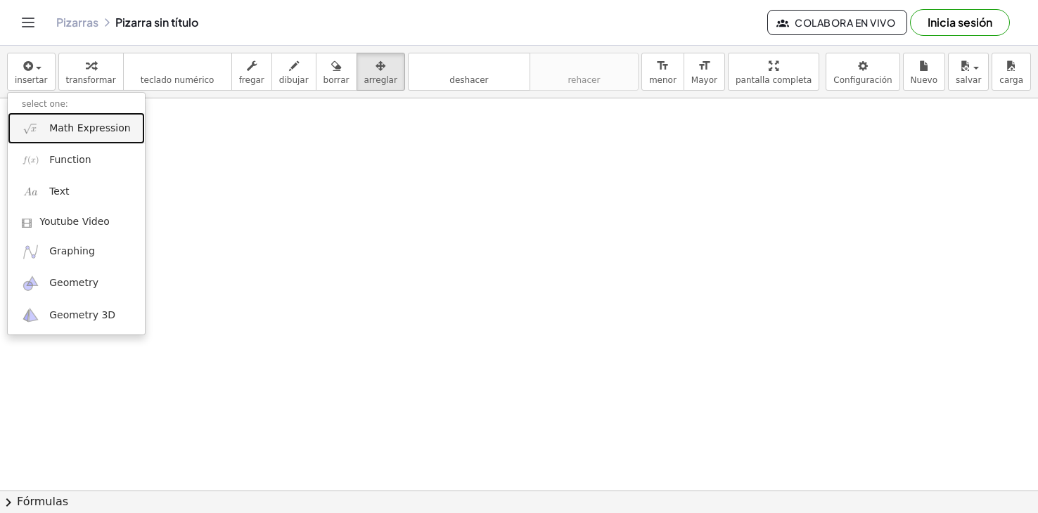
click at [77, 129] on span "Math Expression" at bounding box center [89, 129] width 81 height 14
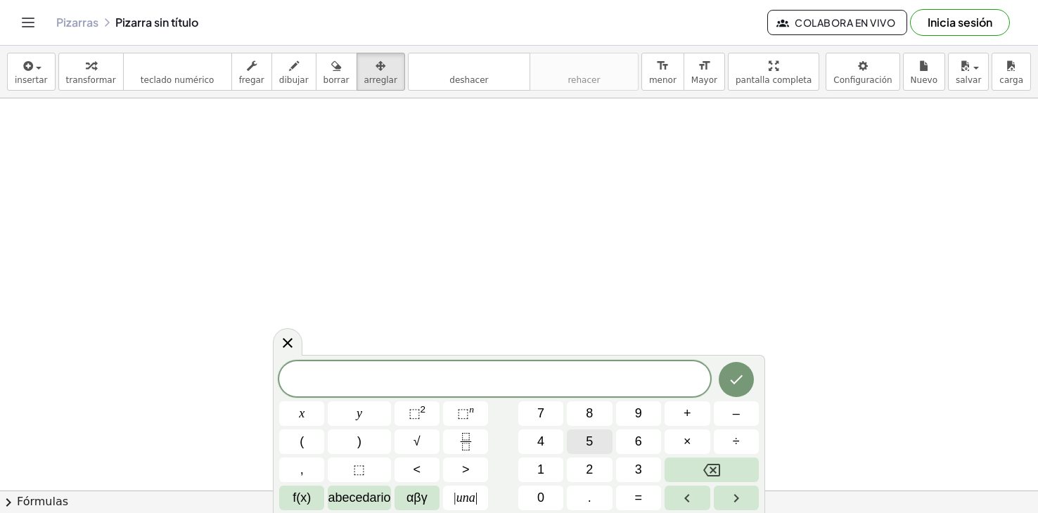
click at [583, 440] on button "5" at bounding box center [589, 442] width 45 height 25
click at [735, 437] on span "÷" at bounding box center [736, 442] width 7 height 19
click at [541, 470] on span "1" at bounding box center [540, 470] width 7 height 19
click at [599, 411] on button "8" at bounding box center [589, 414] width 45 height 25
click at [590, 447] on span "5" at bounding box center [589, 442] width 7 height 19
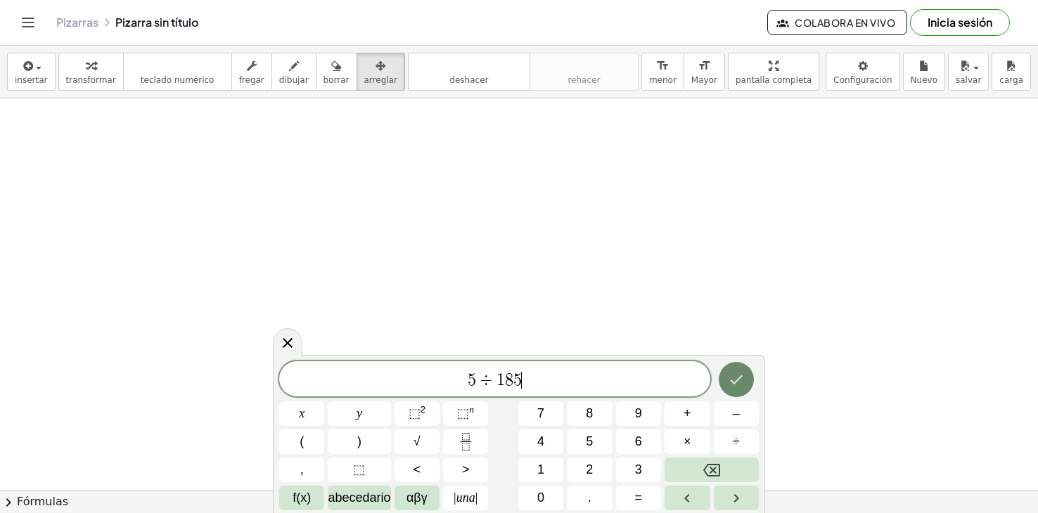
click at [736, 376] on icon "Hecho" at bounding box center [736, 379] width 17 height 17
